Goal: Task Accomplishment & Management: Manage account settings

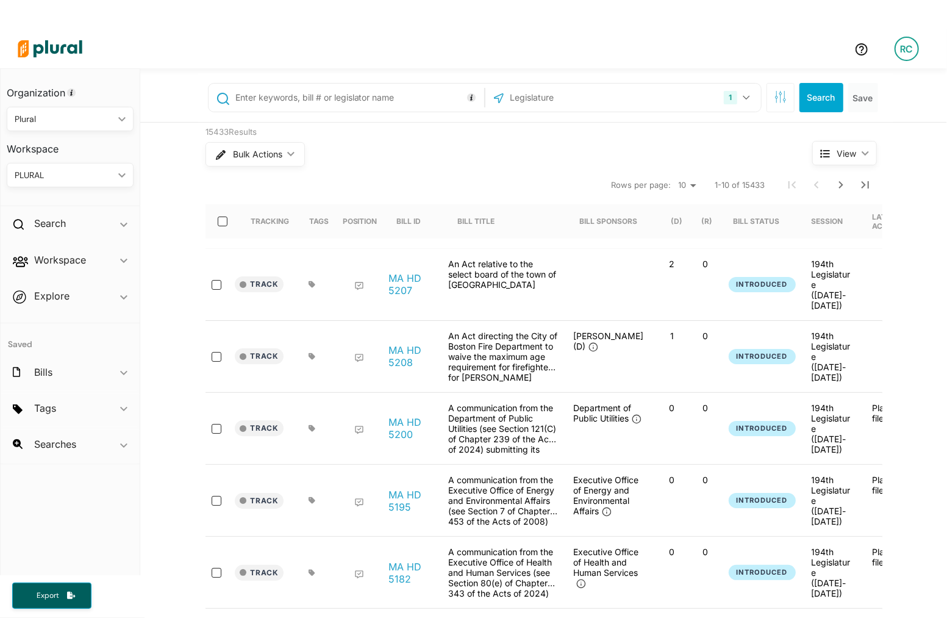
click at [77, 171] on div "PLURAL" at bounding box center [64, 175] width 99 height 13
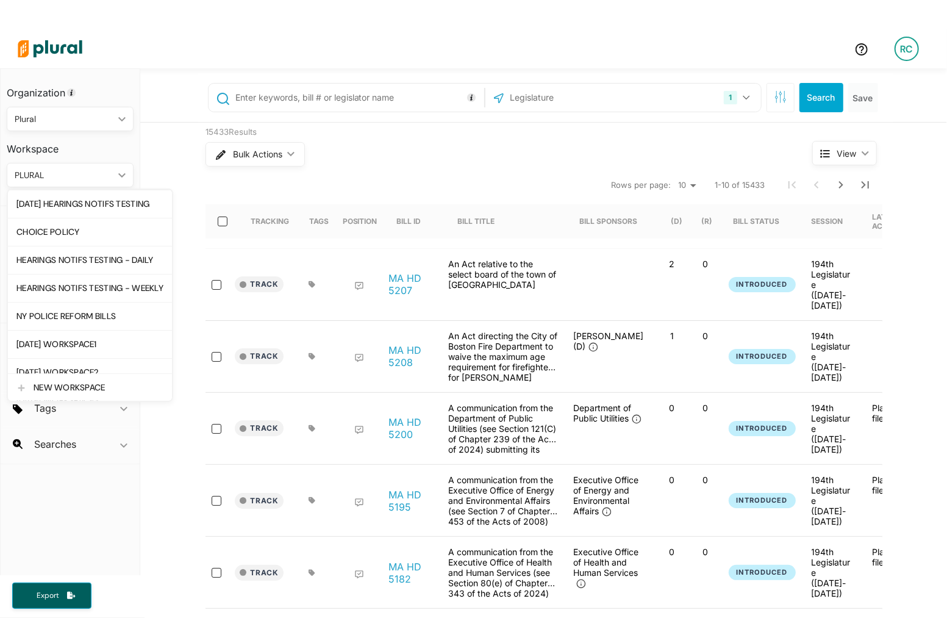
click at [77, 171] on div "PLURAL" at bounding box center [64, 175] width 99 height 13
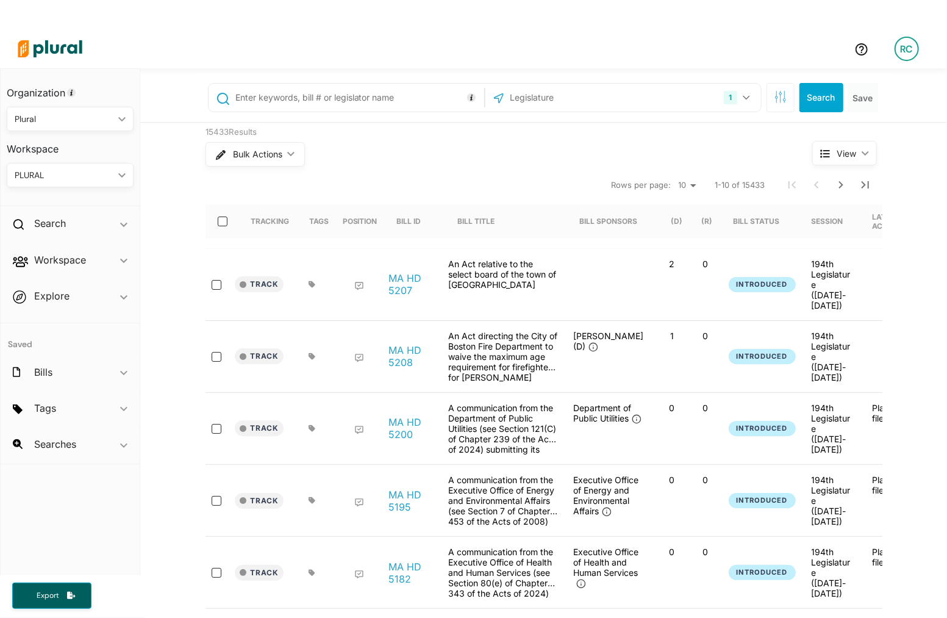
click at [912, 59] on div "RC" at bounding box center [907, 49] width 24 height 24
click at [859, 165] on link "All Tags" at bounding box center [874, 175] width 107 height 30
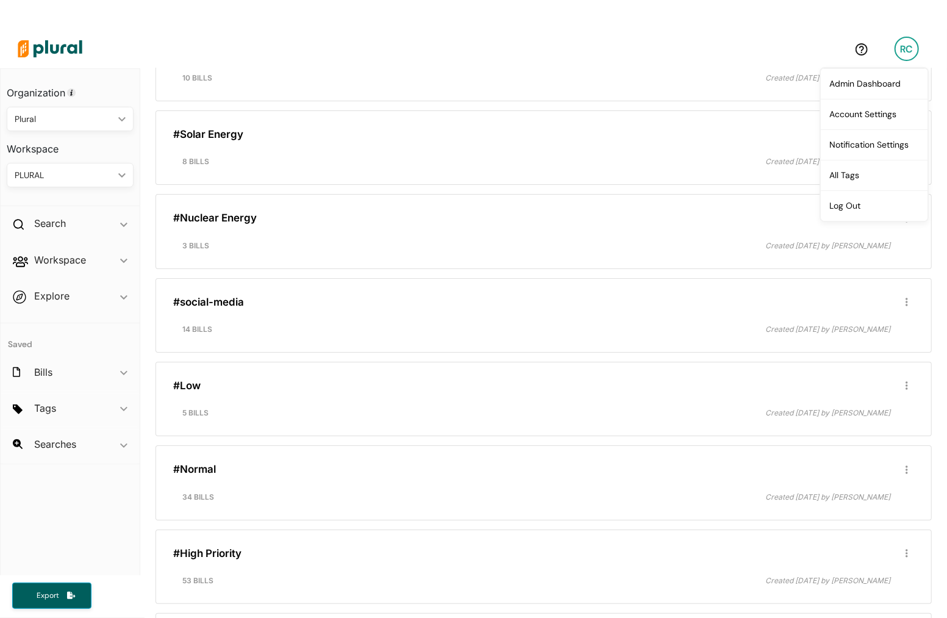
scroll to position [29, 0]
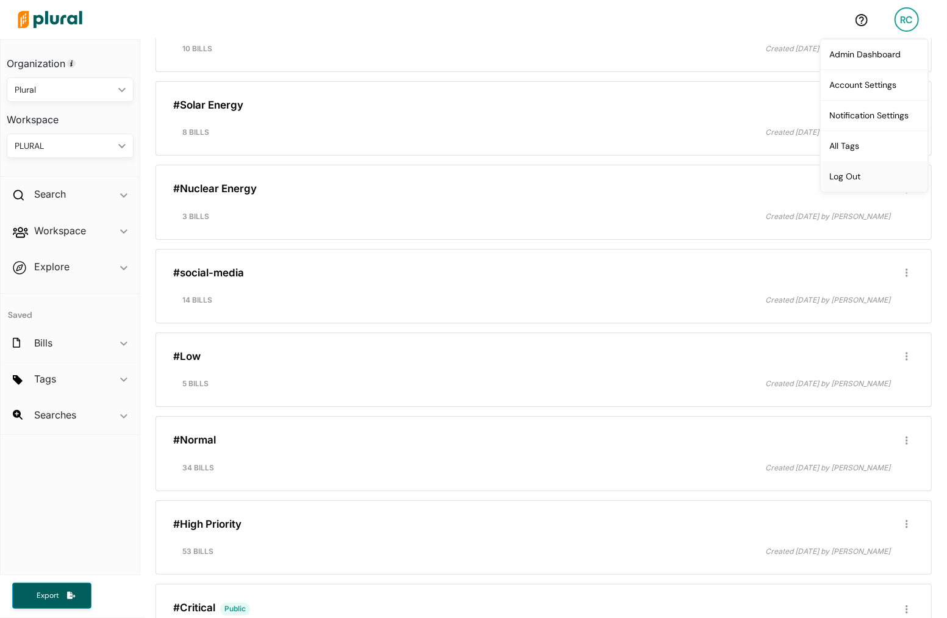
click at [864, 177] on link "Log Out" at bounding box center [874, 176] width 107 height 30
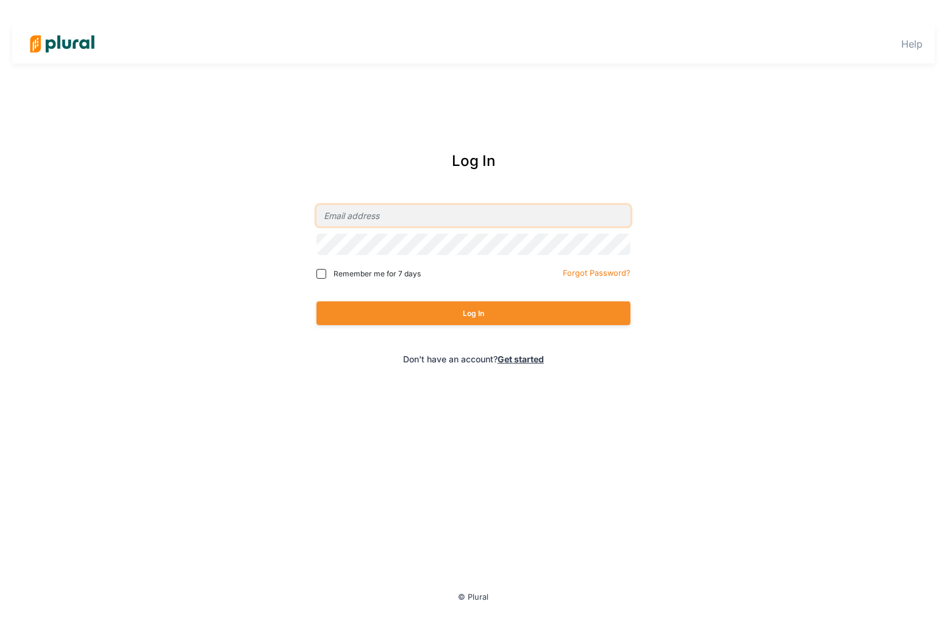
type input "[EMAIL_ADDRESS][DOMAIN_NAME]"
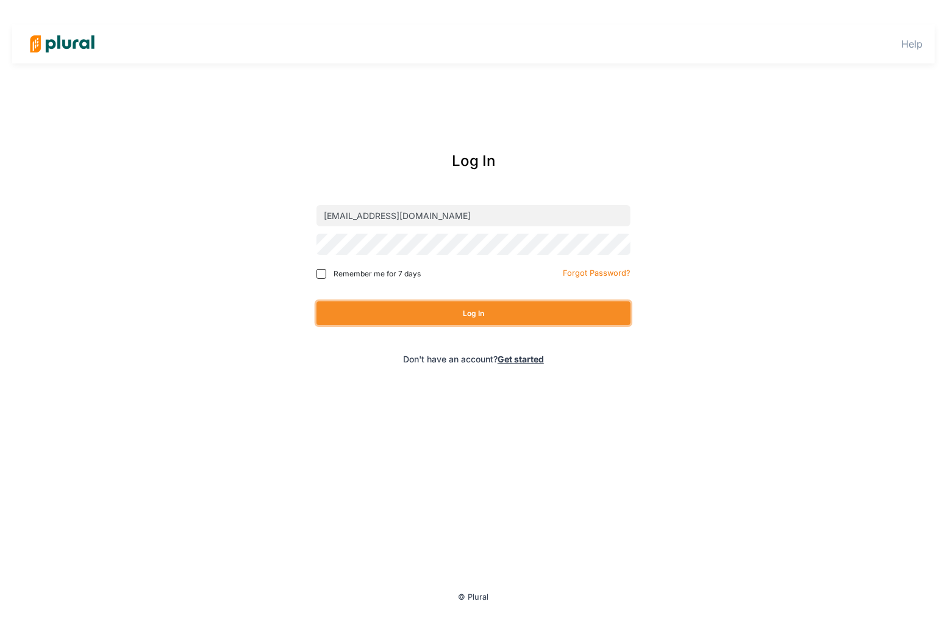
click at [487, 320] on button "Log In" at bounding box center [474, 313] width 314 height 24
